Goal: Navigation & Orientation: Understand site structure

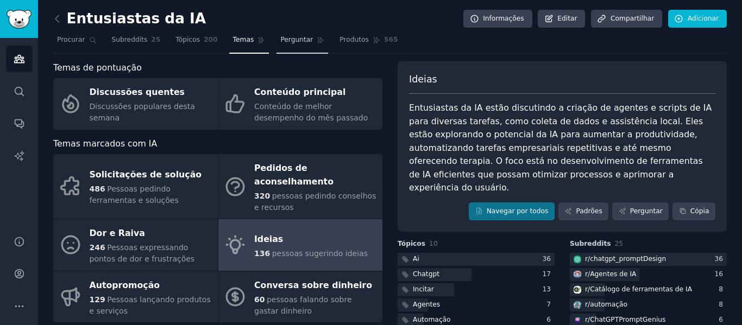
click at [278, 47] on link "Perguntar" at bounding box center [303, 43] width 52 height 22
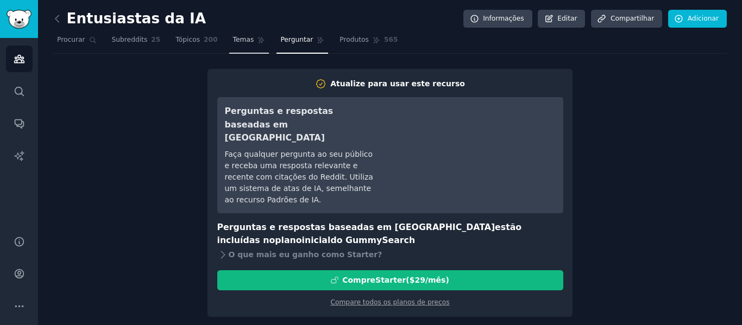
click at [232, 49] on link "Temas" at bounding box center [249, 43] width 40 height 22
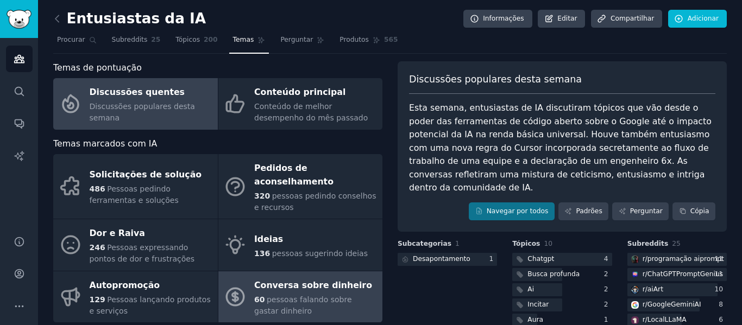
click at [327, 280] on font "Conversa sobre dinheiro" at bounding box center [313, 285] width 118 height 10
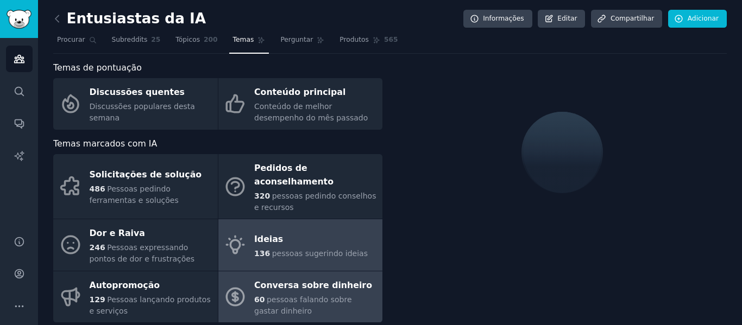
click at [315, 231] on div "Ideias" at bounding box center [311, 239] width 114 height 17
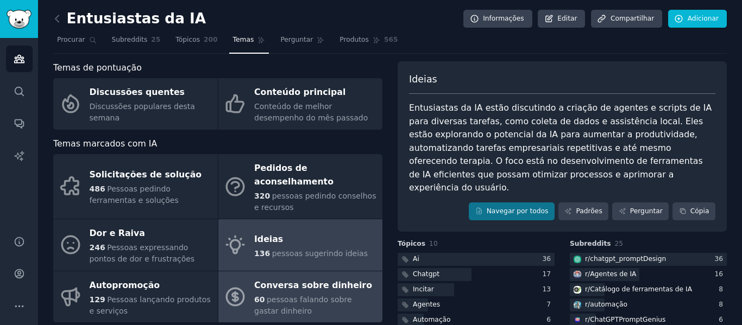
click at [326, 280] on font "Conversa sobre dinheiro" at bounding box center [313, 285] width 118 height 10
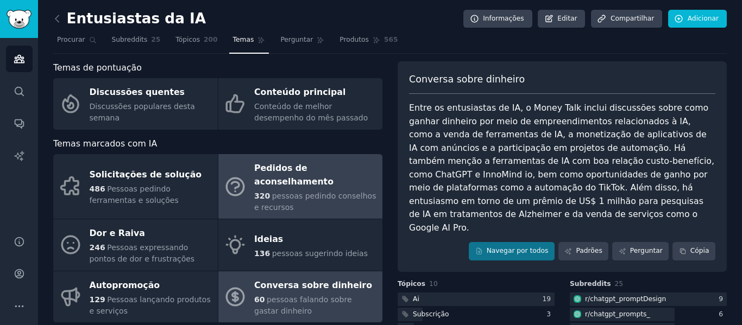
click at [261, 176] on div "Pedidos de aconselhamento" at bounding box center [315, 175] width 123 height 30
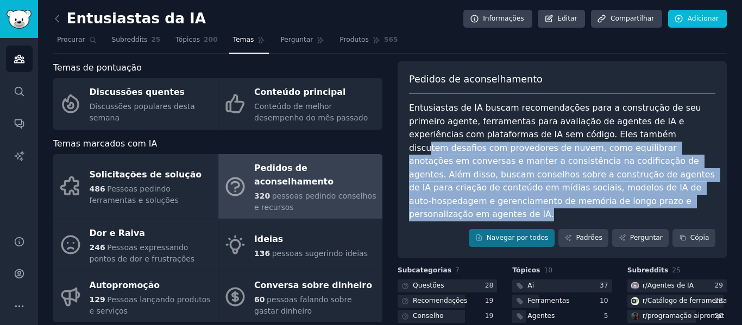
drag, startPoint x: 606, startPoint y: 133, endPoint x: 660, endPoint y: 199, distance: 85.8
click at [660, 199] on div "Entusiastas de IA buscam recomendações para a construção de seu primeiro agente…" at bounding box center [562, 162] width 306 height 120
click at [583, 184] on font "Entusiastas de IA buscam recomendações para a construção de seu primeiro agente…" at bounding box center [563, 161] width 309 height 117
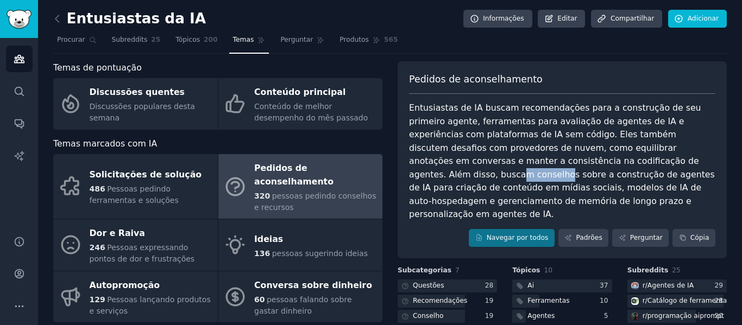
drag, startPoint x: 568, startPoint y: 164, endPoint x: 575, endPoint y: 162, distance: 7.7
click at [609, 161] on font "Entusiastas de IA buscam recomendações para a construção de seu primeiro agente…" at bounding box center [563, 161] width 309 height 117
click at [53, 23] on icon at bounding box center [57, 18] width 11 height 11
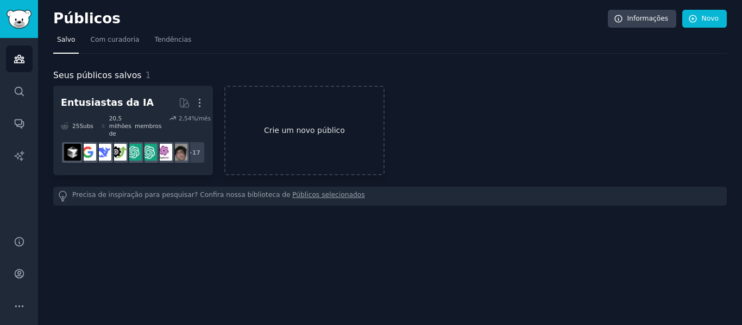
click at [294, 126] on font "Crie um novo público" at bounding box center [304, 130] width 81 height 9
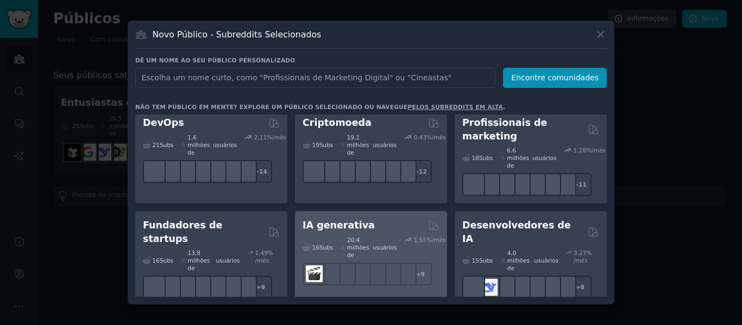
scroll to position [217, 0]
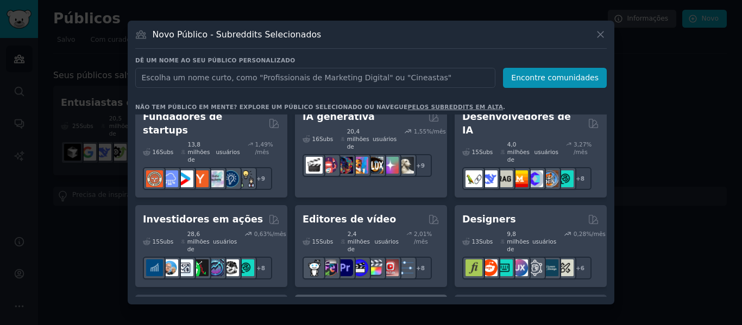
click at [393, 304] on font "Entusiastas do Fitness" at bounding box center [363, 309] width 121 height 11
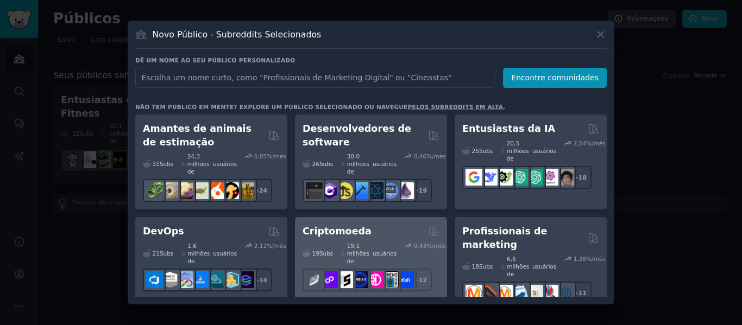
click at [347, 229] on font "Criptomoeda" at bounding box center [337, 231] width 69 height 11
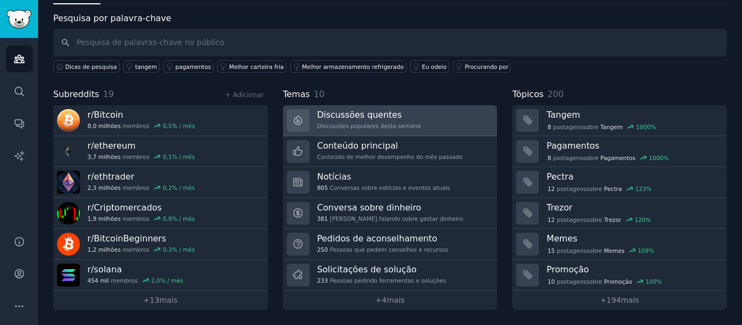
click at [357, 118] on font "Discussões quentes" at bounding box center [359, 115] width 85 height 10
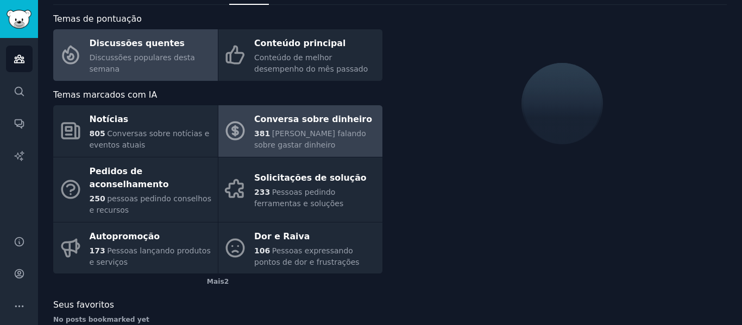
scroll to position [49, 0]
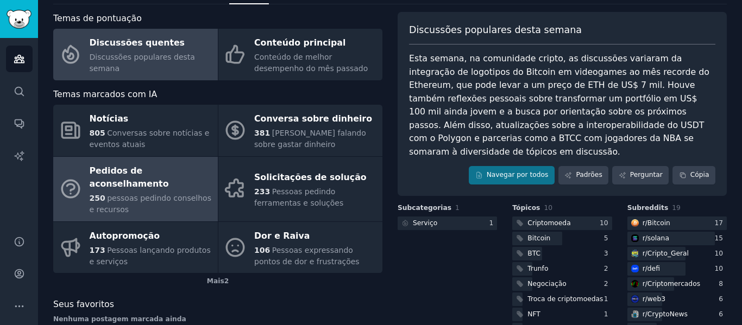
click at [140, 194] on font "pessoas pedindo conselhos e recursos" at bounding box center [151, 204] width 122 height 20
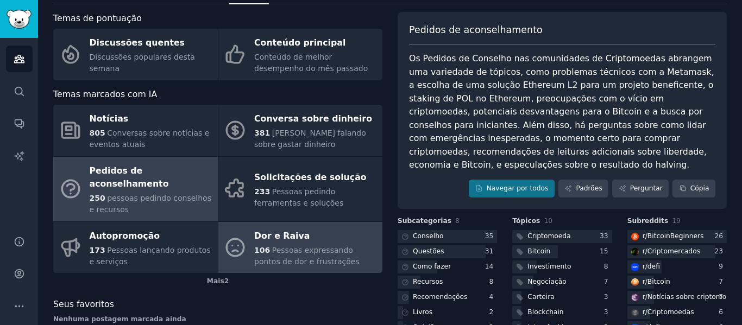
click at [261, 231] on font "Dor e Raiva" at bounding box center [281, 236] width 55 height 10
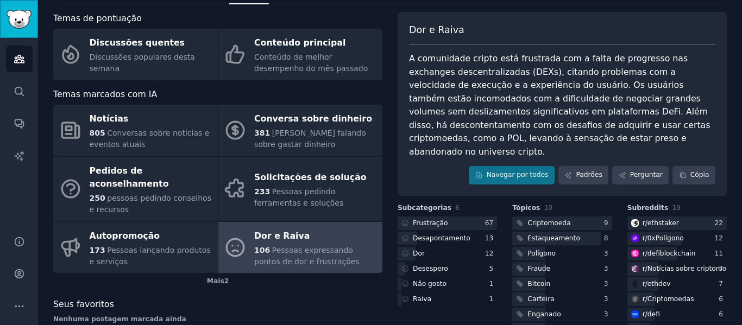
click at [18, 17] on img "Barra lateral" at bounding box center [19, 19] width 25 height 19
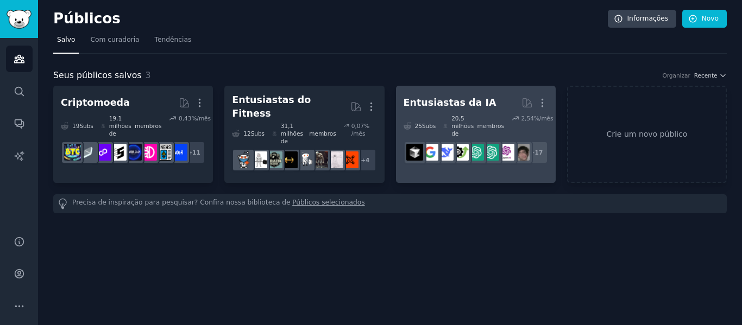
click at [435, 107] on font "Entusiastas da IA" at bounding box center [450, 102] width 93 height 11
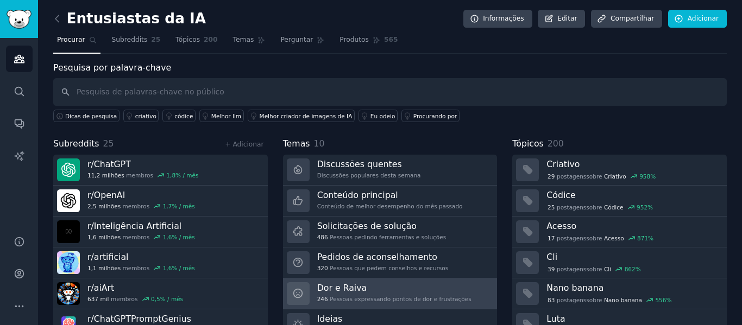
click at [374, 291] on h3 "Dor e Raiva" at bounding box center [394, 288] width 154 height 11
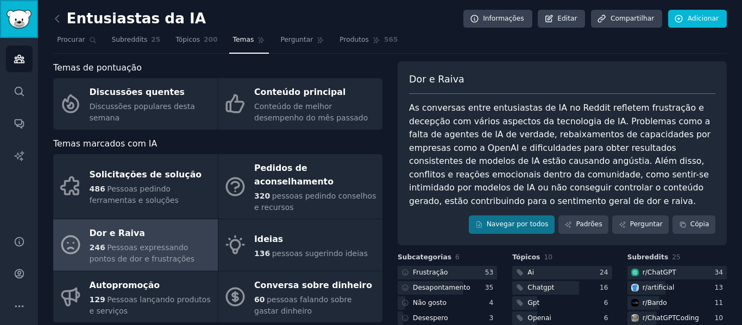
click at [27, 24] on img "Barra lateral" at bounding box center [19, 19] width 25 height 19
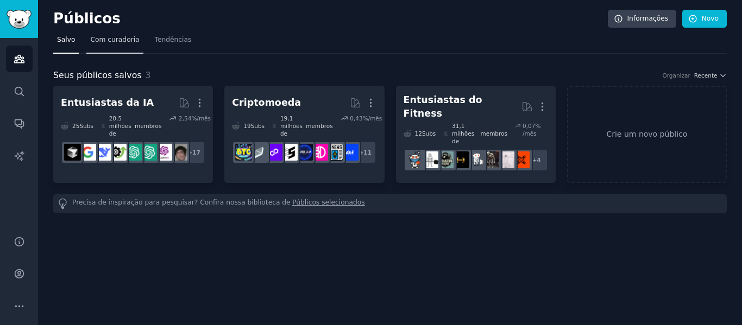
click at [105, 41] on font "Com curadoria" at bounding box center [114, 40] width 49 height 8
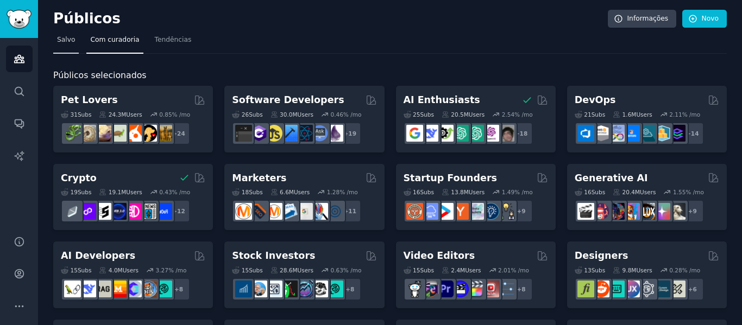
click at [75, 39] on link "Salvo" at bounding box center [66, 43] width 26 height 22
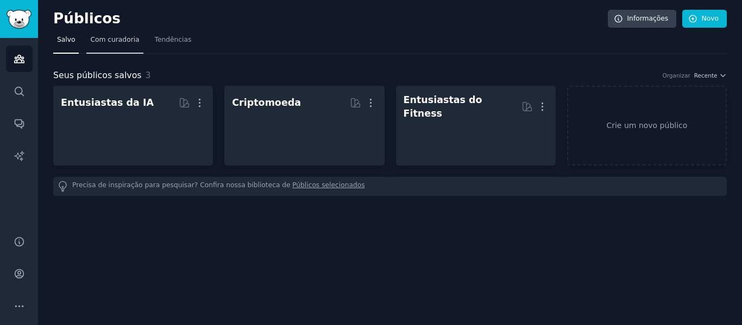
click at [107, 39] on font "Com curadoria" at bounding box center [114, 40] width 49 height 8
